Goal: Transaction & Acquisition: Purchase product/service

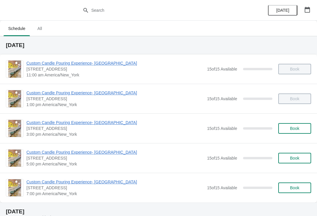
click at [287, 124] on button "Book" at bounding box center [294, 128] width 33 height 11
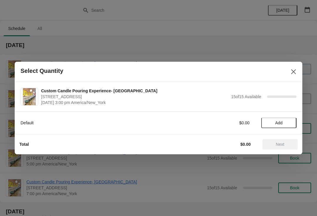
click at [283, 124] on span "Add" at bounding box center [278, 122] width 25 height 5
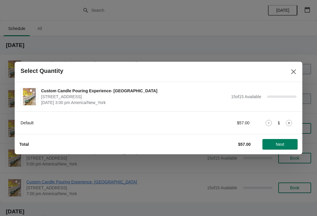
click at [290, 125] on icon at bounding box center [289, 123] width 6 height 6
click at [268, 124] on icon at bounding box center [269, 123] width 6 height 6
click at [290, 122] on icon at bounding box center [289, 123] width 6 height 6
click at [284, 144] on span "Next" at bounding box center [280, 144] width 9 height 5
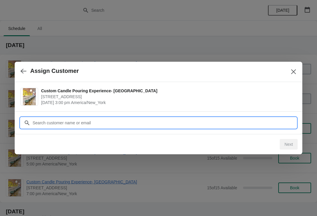
click at [115, 120] on input "Customer" at bounding box center [164, 122] width 264 height 11
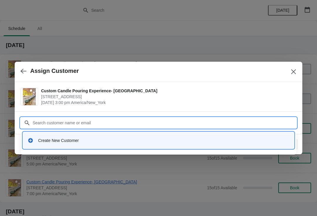
click at [132, 135] on div "Create New Customer" at bounding box center [158, 140] width 266 height 12
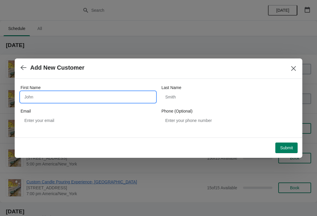
click at [131, 92] on input "First Name" at bounding box center [88, 97] width 135 height 11
type input "[PERSON_NAME]"
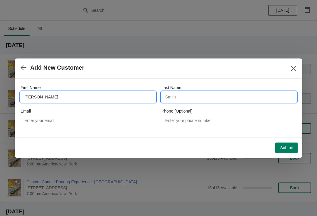
click at [205, 96] on input "Last Name" at bounding box center [228, 97] width 135 height 11
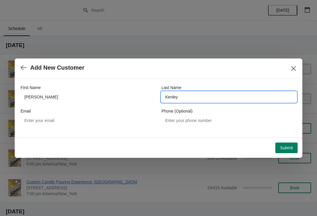
type input "Kenley"
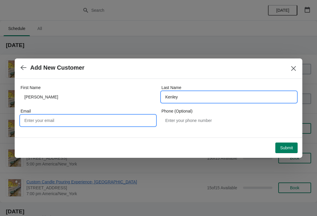
click at [139, 122] on input "Email" at bounding box center [88, 120] width 135 height 11
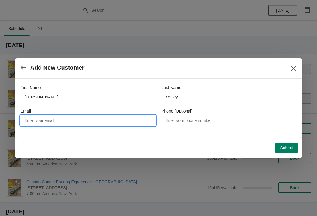
click at [285, 149] on span "Submit" at bounding box center [286, 147] width 13 height 5
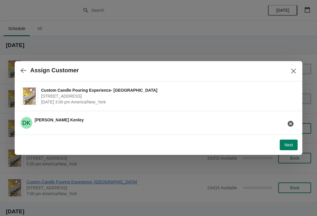
click at [289, 143] on span "Next" at bounding box center [288, 144] width 9 height 5
select select "Friend"
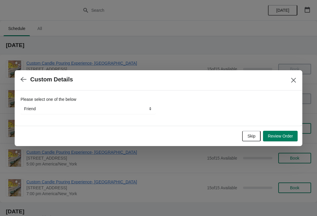
click at [281, 135] on span "Review Order" at bounding box center [280, 136] width 25 height 5
